Goal: Task Accomplishment & Management: Manage account settings

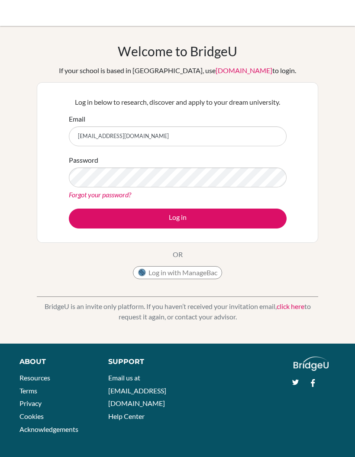
click at [274, 218] on button "Log in" at bounding box center [178, 219] width 218 height 20
click at [251, 217] on button "Log in" at bounding box center [178, 219] width 218 height 20
